Goal: Task Accomplishment & Management: Complete application form

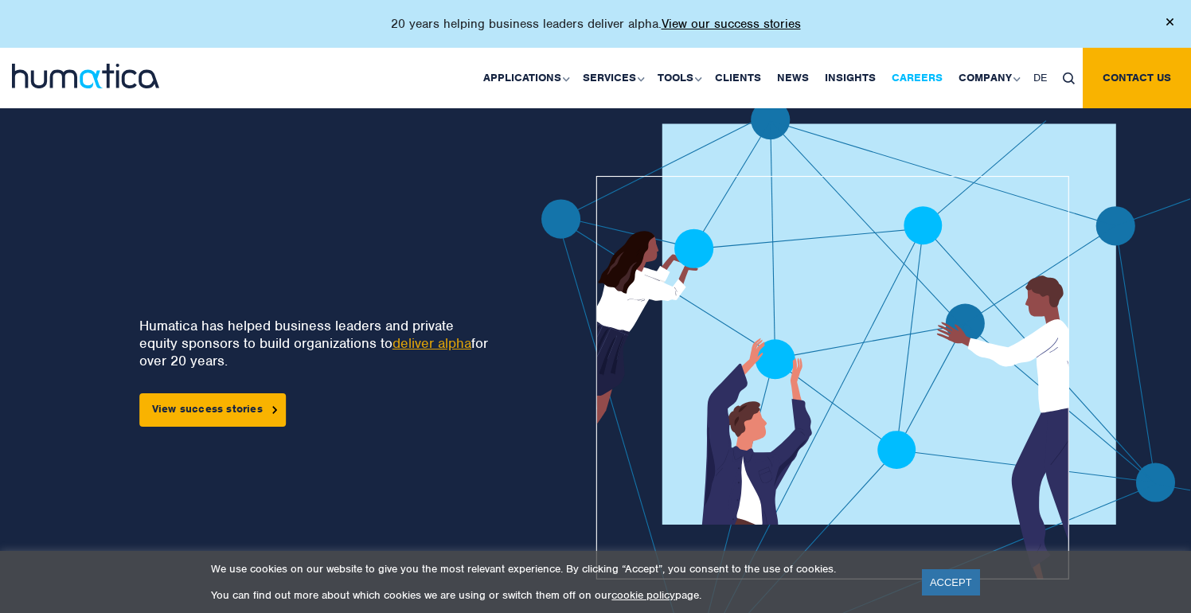
click at [930, 69] on link "Careers" at bounding box center [917, 78] width 67 height 60
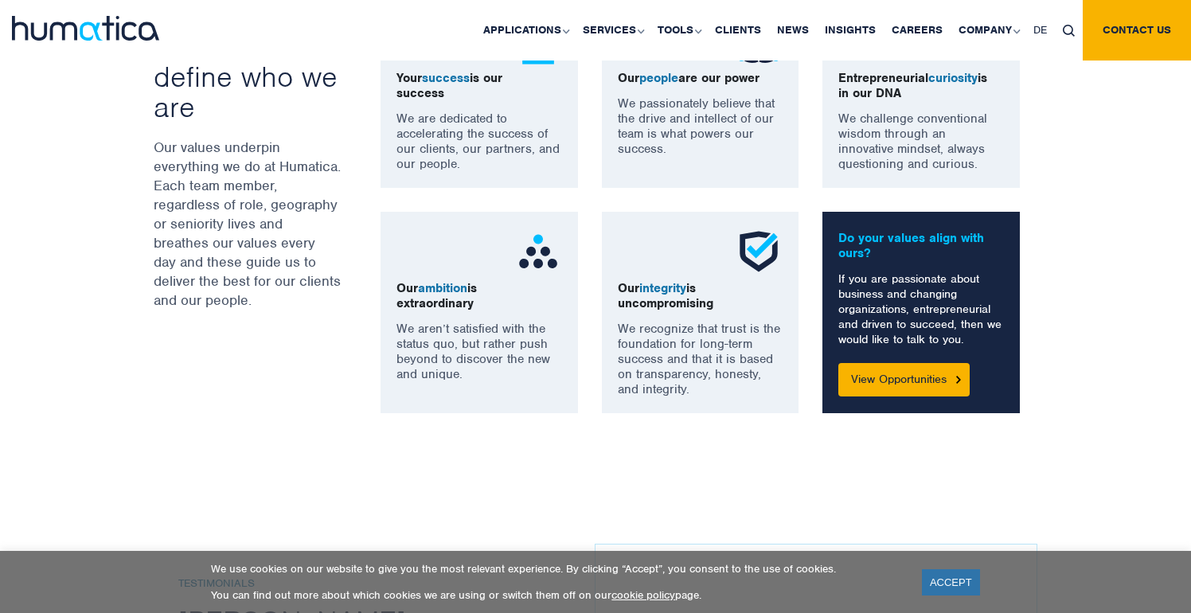
scroll to position [1243, 0]
click at [844, 387] on link "View Opportunities" at bounding box center [903, 378] width 131 height 33
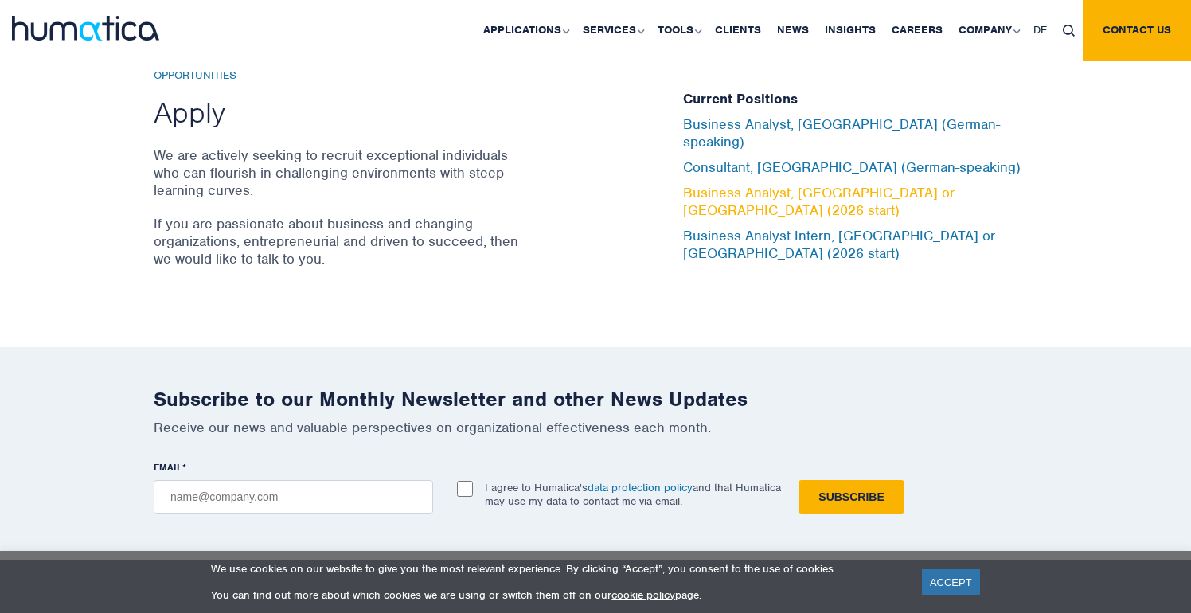
click at [738, 188] on link "Business Analyst, [GEOGRAPHIC_DATA] or [GEOGRAPHIC_DATA] (2026 start)" at bounding box center [818, 201] width 271 height 35
